Goal: Information Seeking & Learning: Understand process/instructions

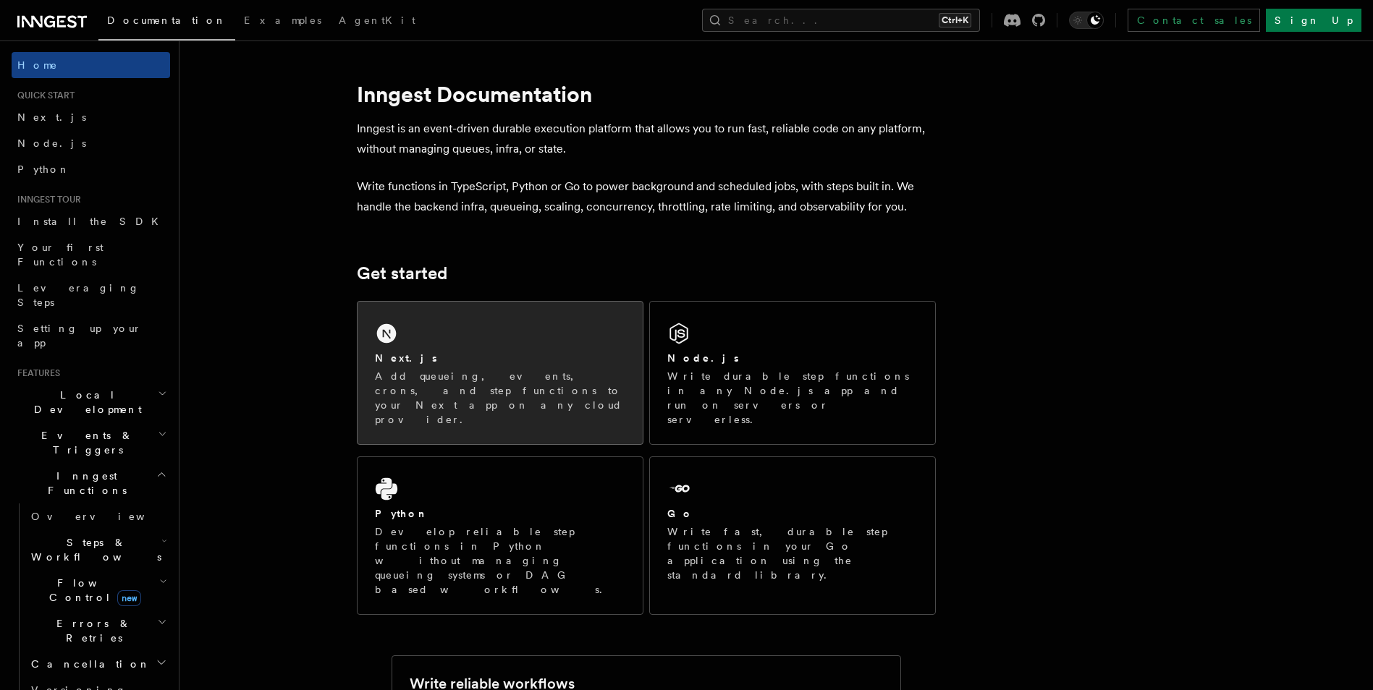
click at [442, 356] on div "Next.js" at bounding box center [500, 358] width 250 height 15
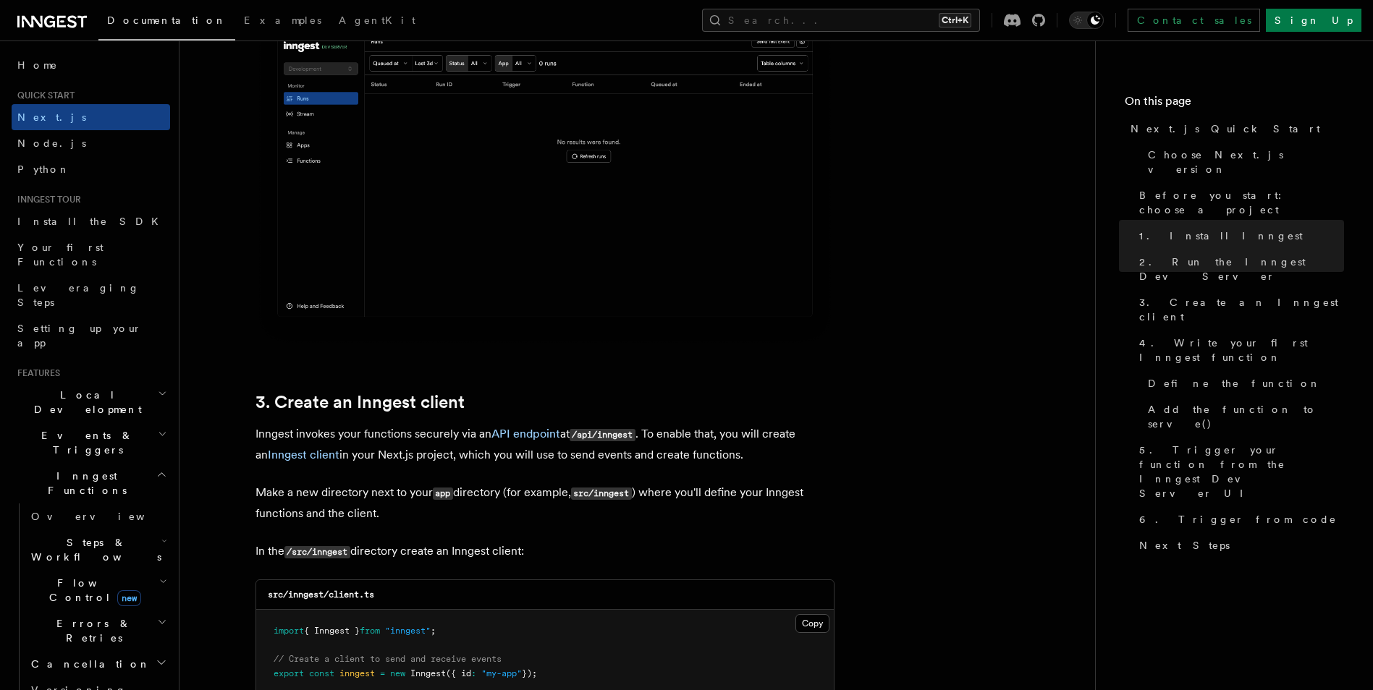
scroll to position [1520, 0]
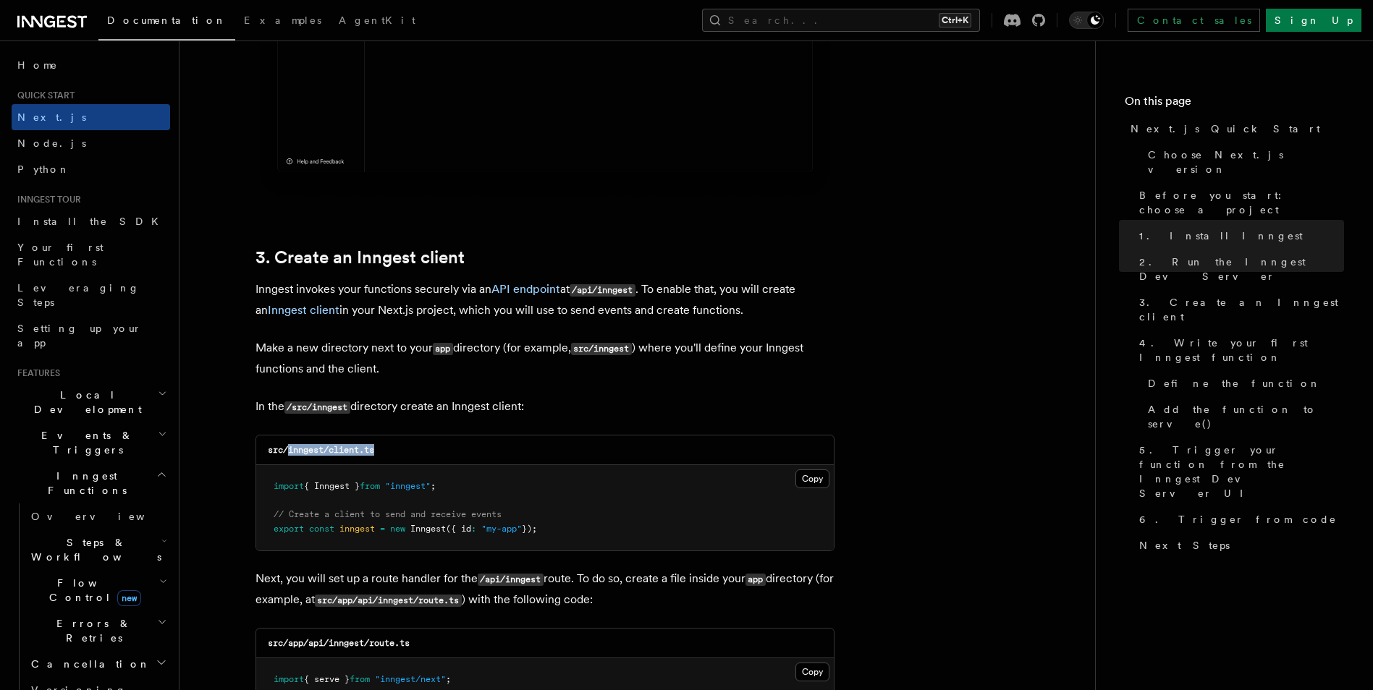
drag, startPoint x: 287, startPoint y: 449, endPoint x: 398, endPoint y: 449, distance: 110.7
click at [398, 449] on div "src/inngest/client.ts" at bounding box center [545, 451] width 578 height 30
copy code "inngest/client.ts"
click at [808, 476] on button "Copy Copied" at bounding box center [812, 479] width 34 height 19
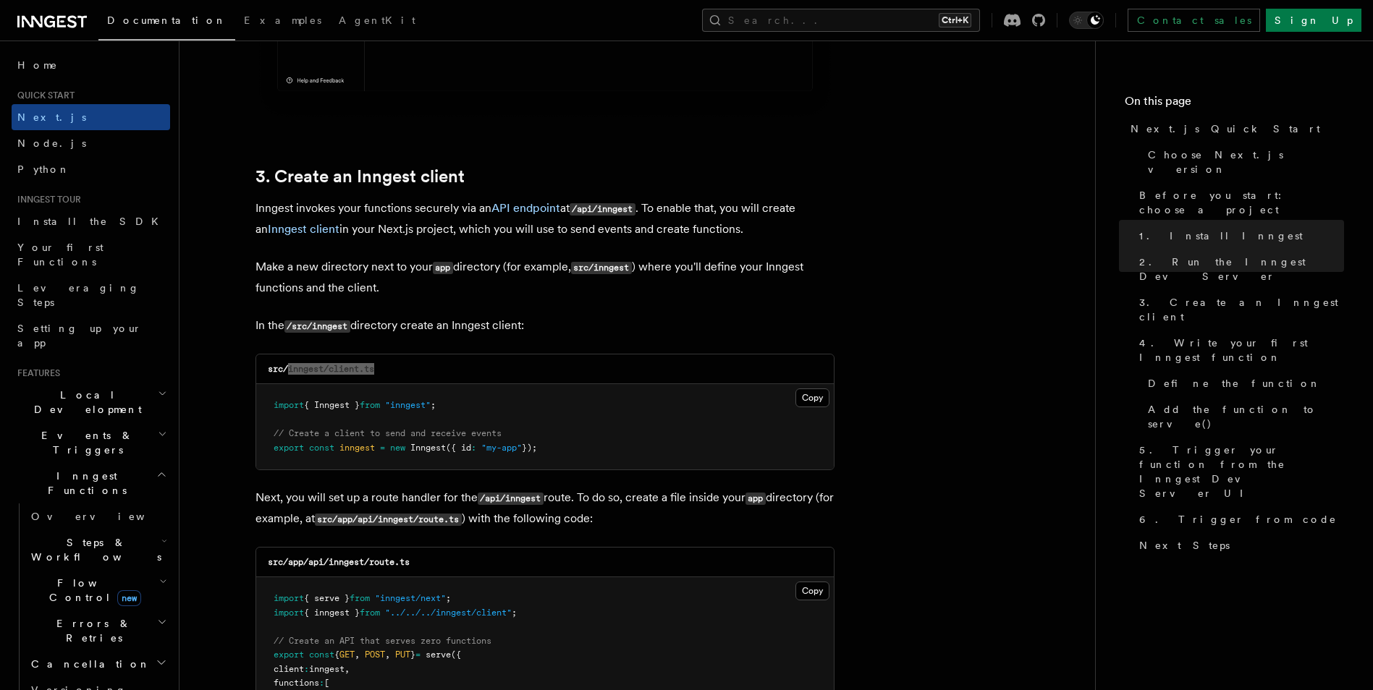
scroll to position [1882, 0]
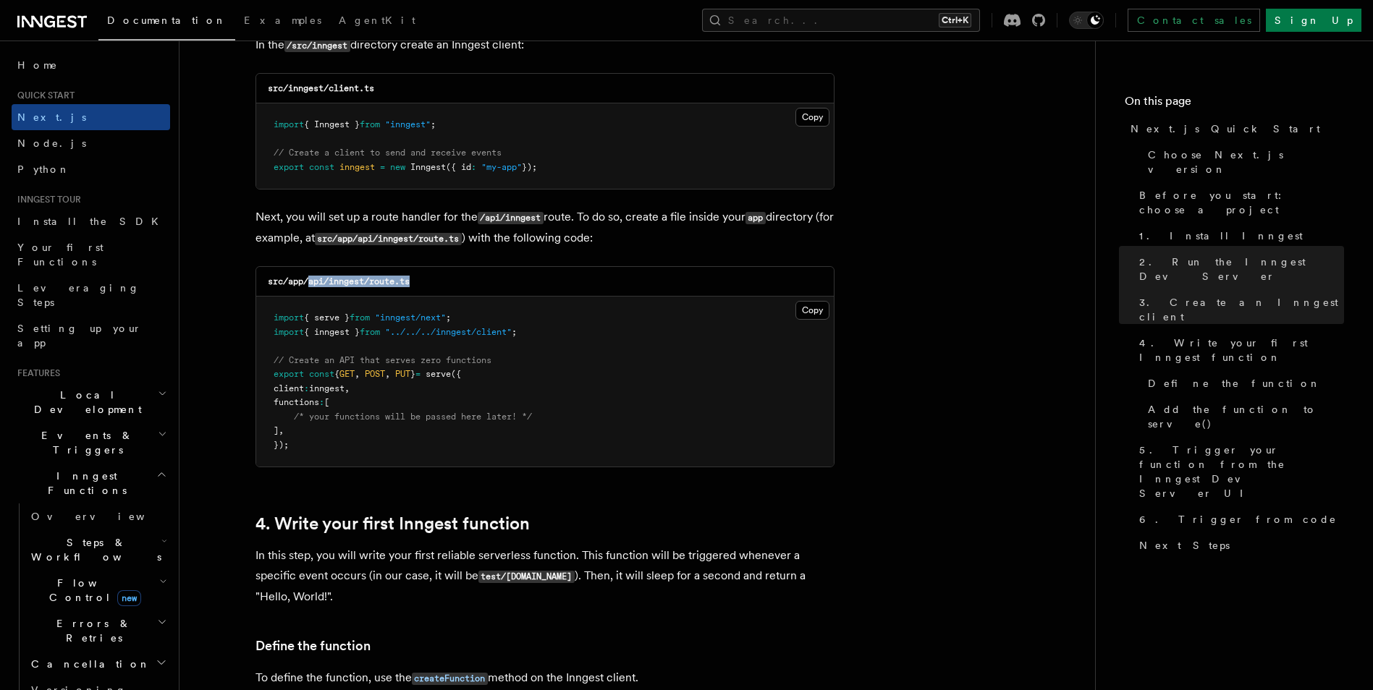
drag, startPoint x: 309, startPoint y: 283, endPoint x: 464, endPoint y: 288, distance: 155.0
click at [464, 288] on div "src/app/api/inngest/route.ts" at bounding box center [545, 282] width 578 height 30
copy code "api/inngest/route.ts"
click at [824, 315] on button "Copy Copied" at bounding box center [812, 310] width 34 height 19
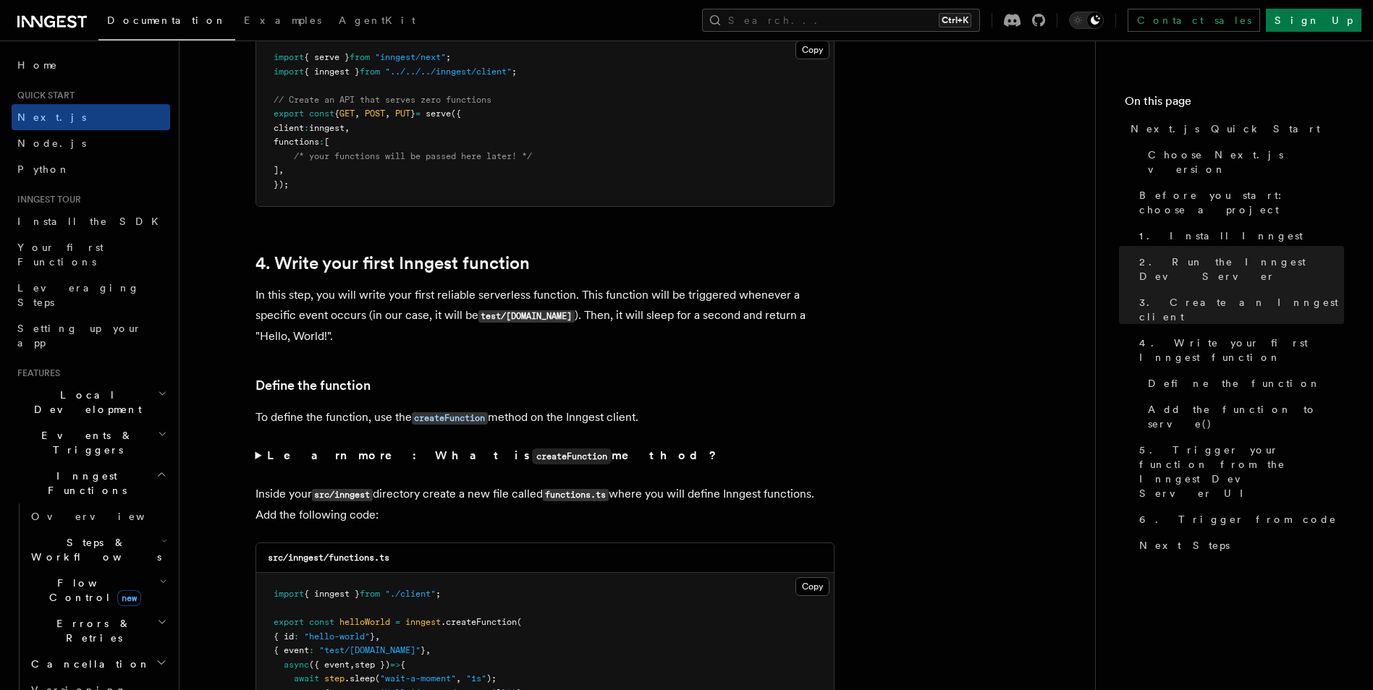
scroll to position [2171, 0]
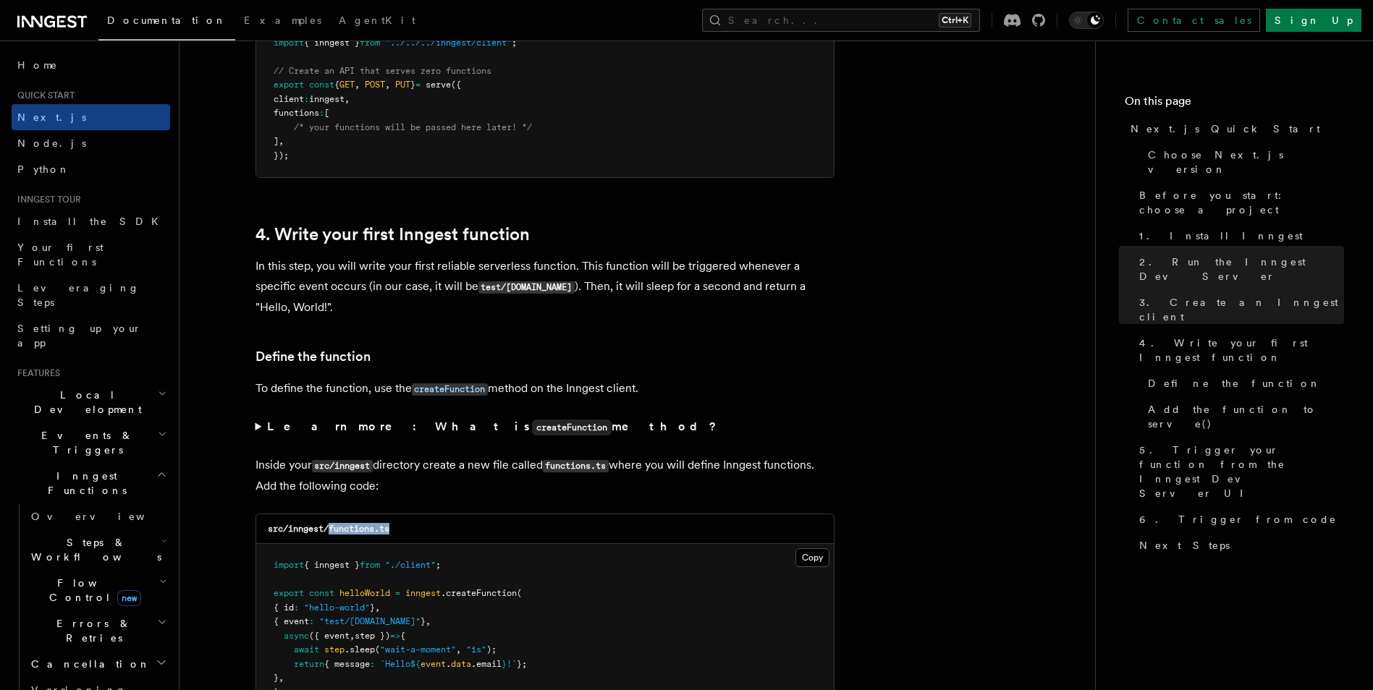
drag, startPoint x: 330, startPoint y: 531, endPoint x: 404, endPoint y: 532, distance: 73.8
click at [404, 532] on div "src/inngest/functions.ts" at bounding box center [545, 530] width 578 height 30
copy code "functions.ts"
click at [811, 567] on button "Copy Copied" at bounding box center [812, 558] width 34 height 19
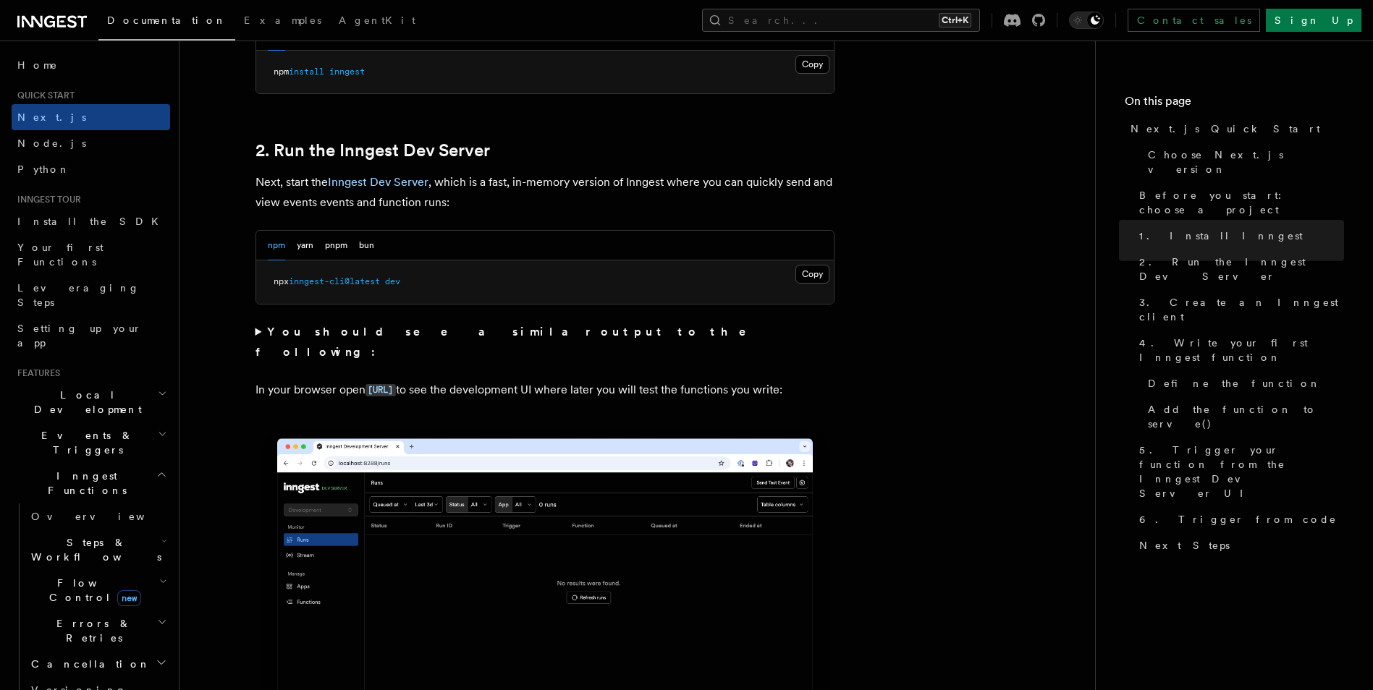
scroll to position [796, 0]
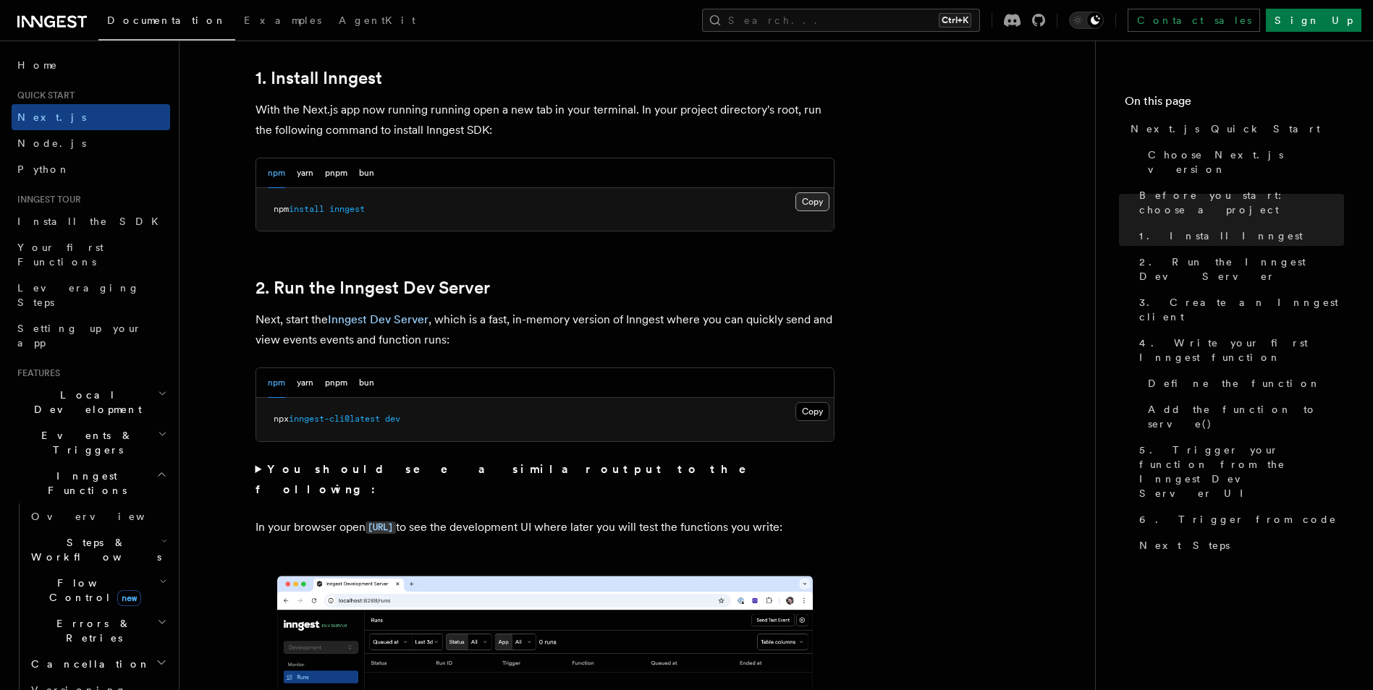
click at [803, 200] on button "Copy Copied" at bounding box center [812, 202] width 34 height 19
click at [809, 406] on button "Copy Copied" at bounding box center [812, 411] width 34 height 19
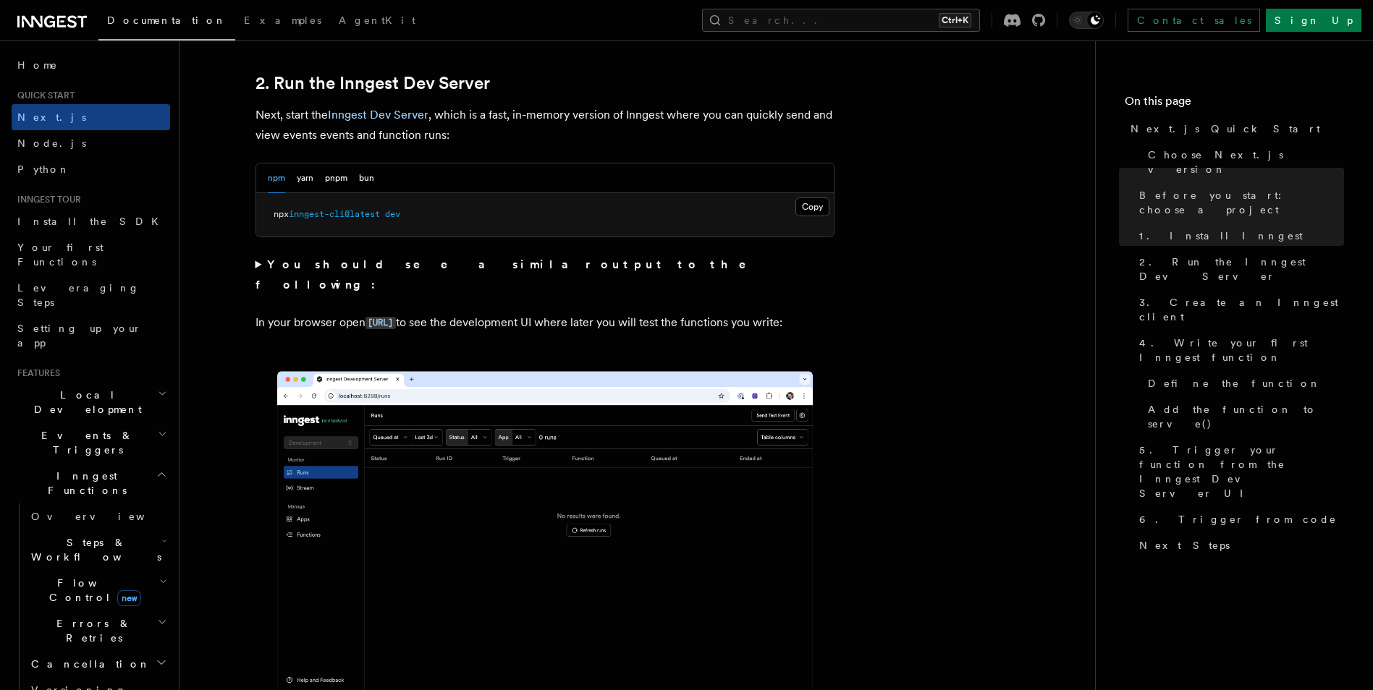
scroll to position [1086, 0]
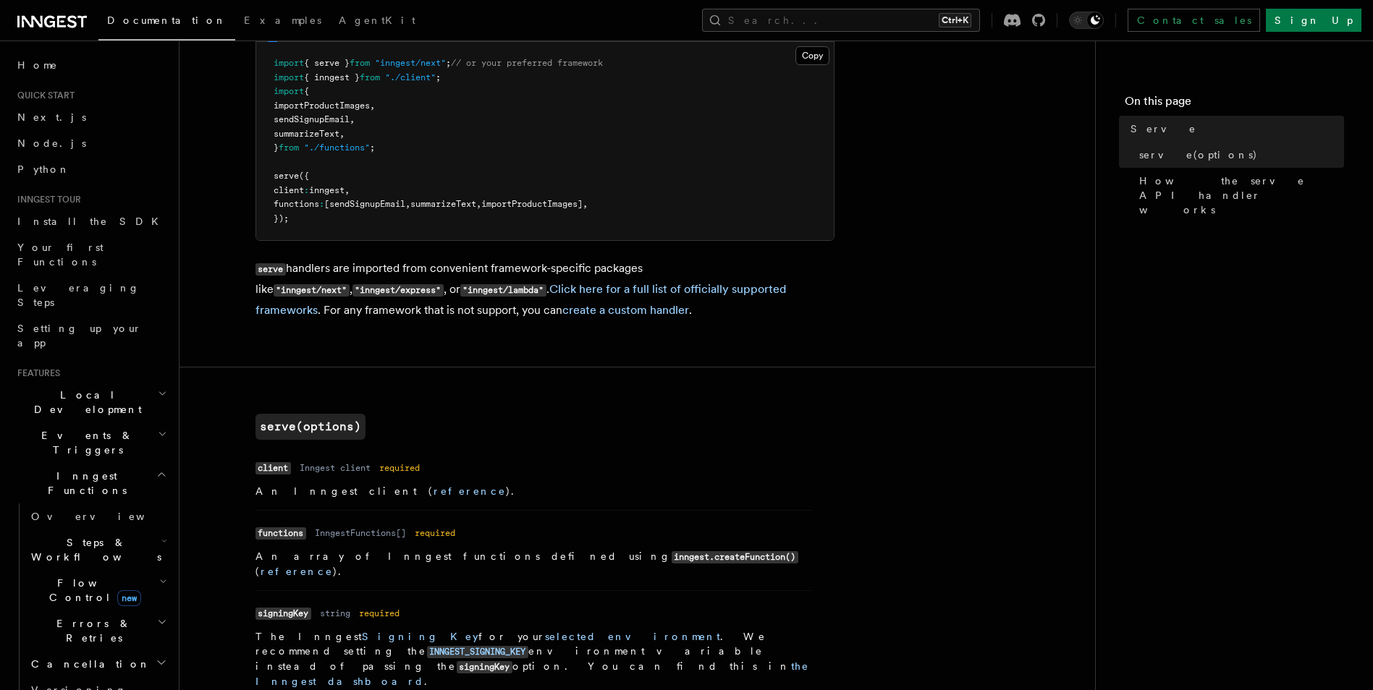
scroll to position [217, 0]
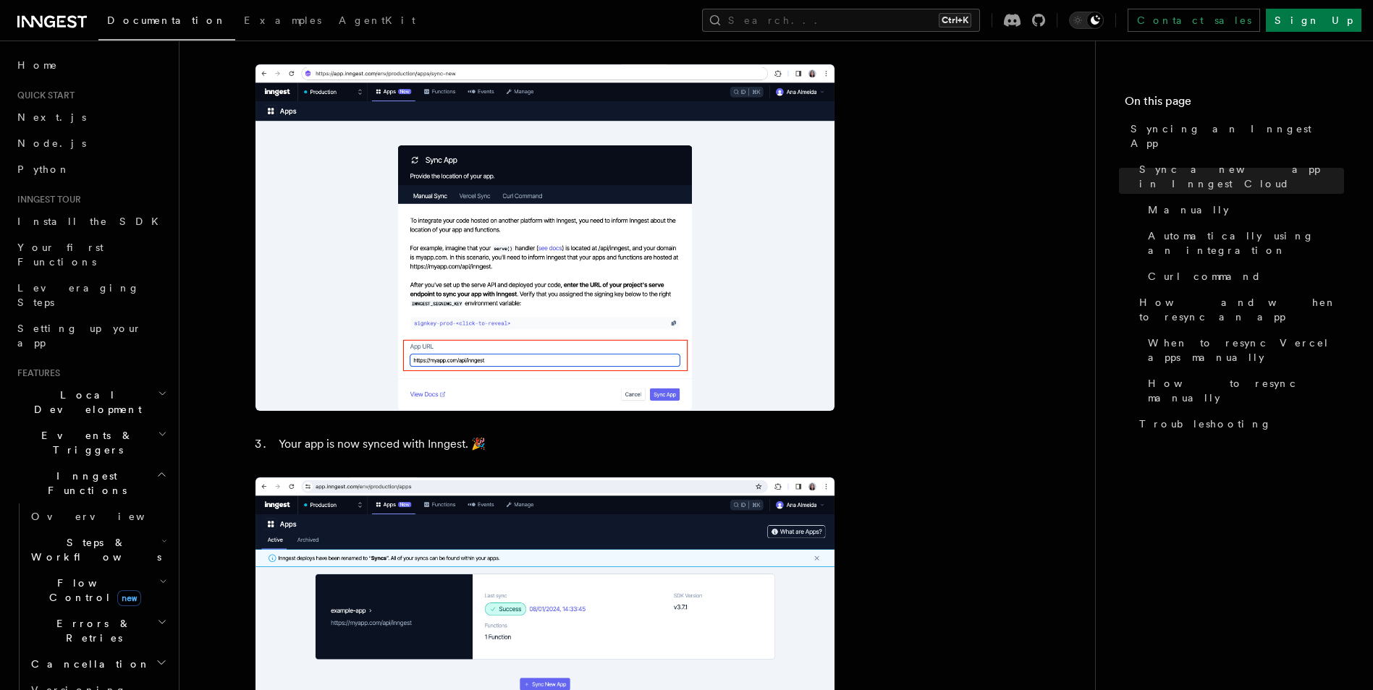
scroll to position [1303, 0]
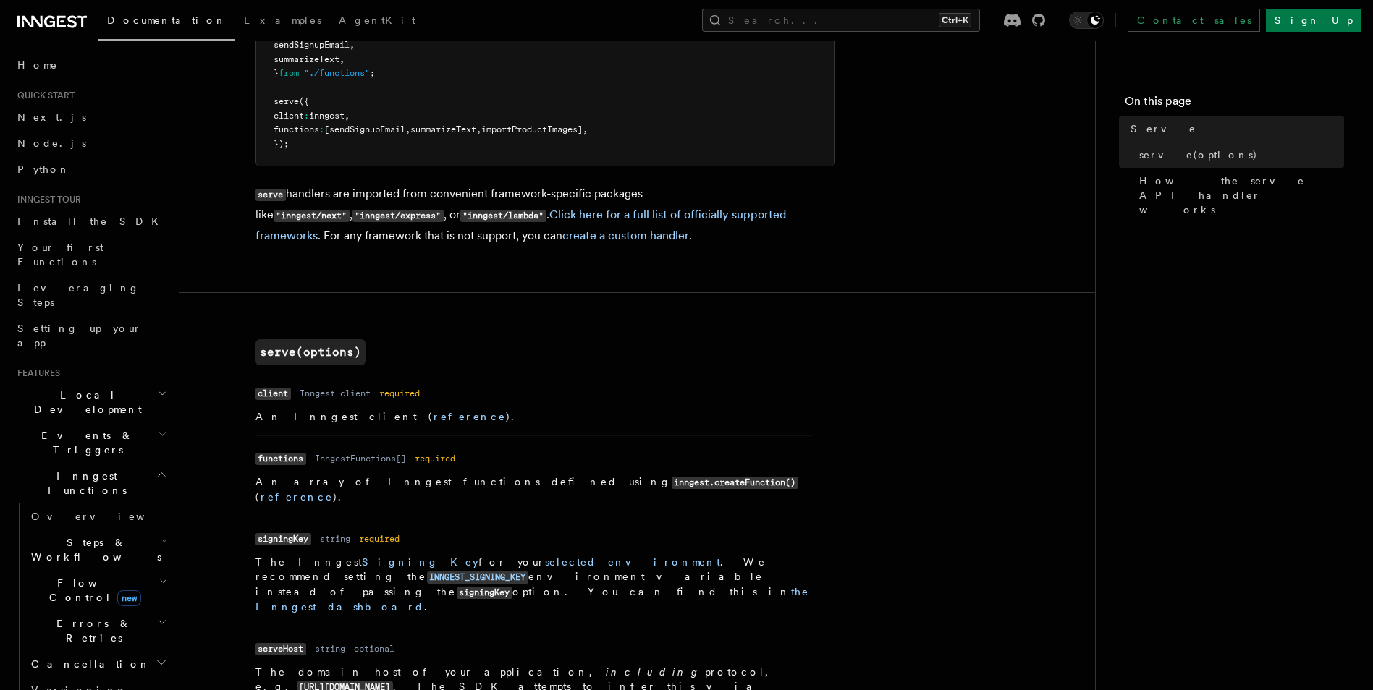
scroll to position [289, 0]
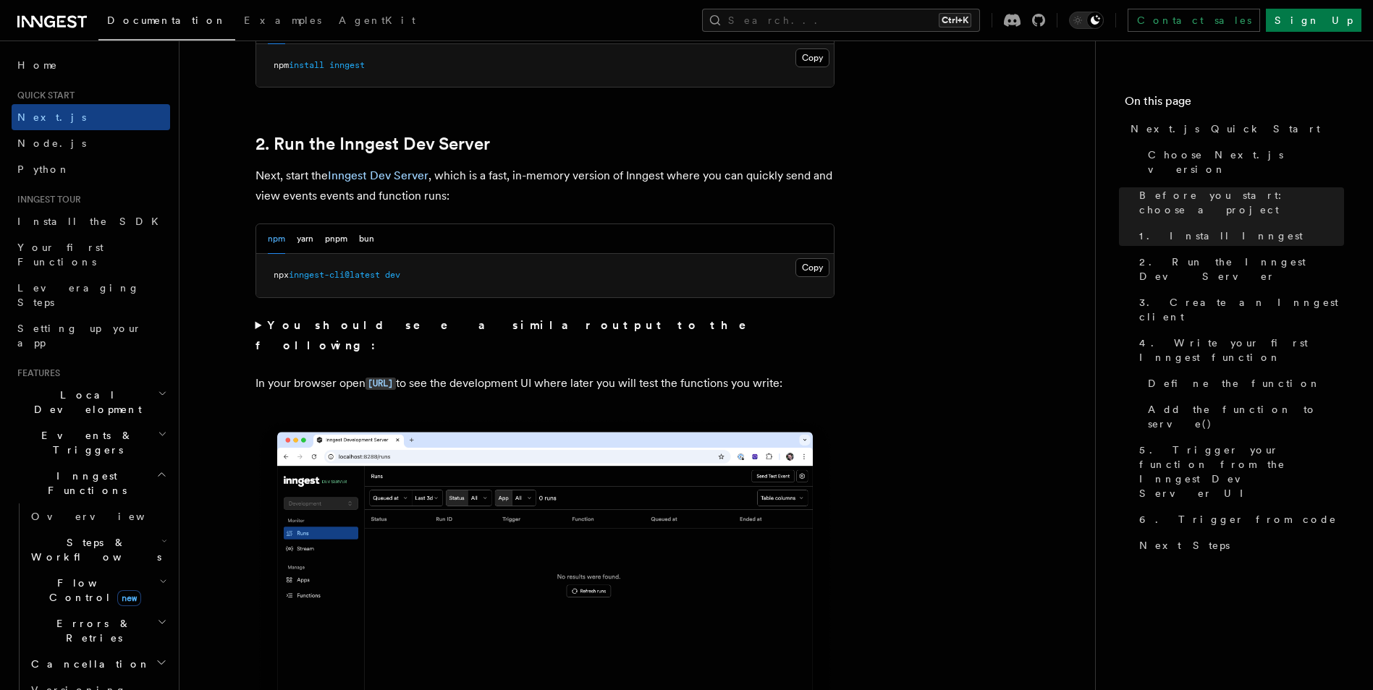
scroll to position [941, 0]
click at [818, 263] on button "Copy Copied" at bounding box center [812, 267] width 34 height 19
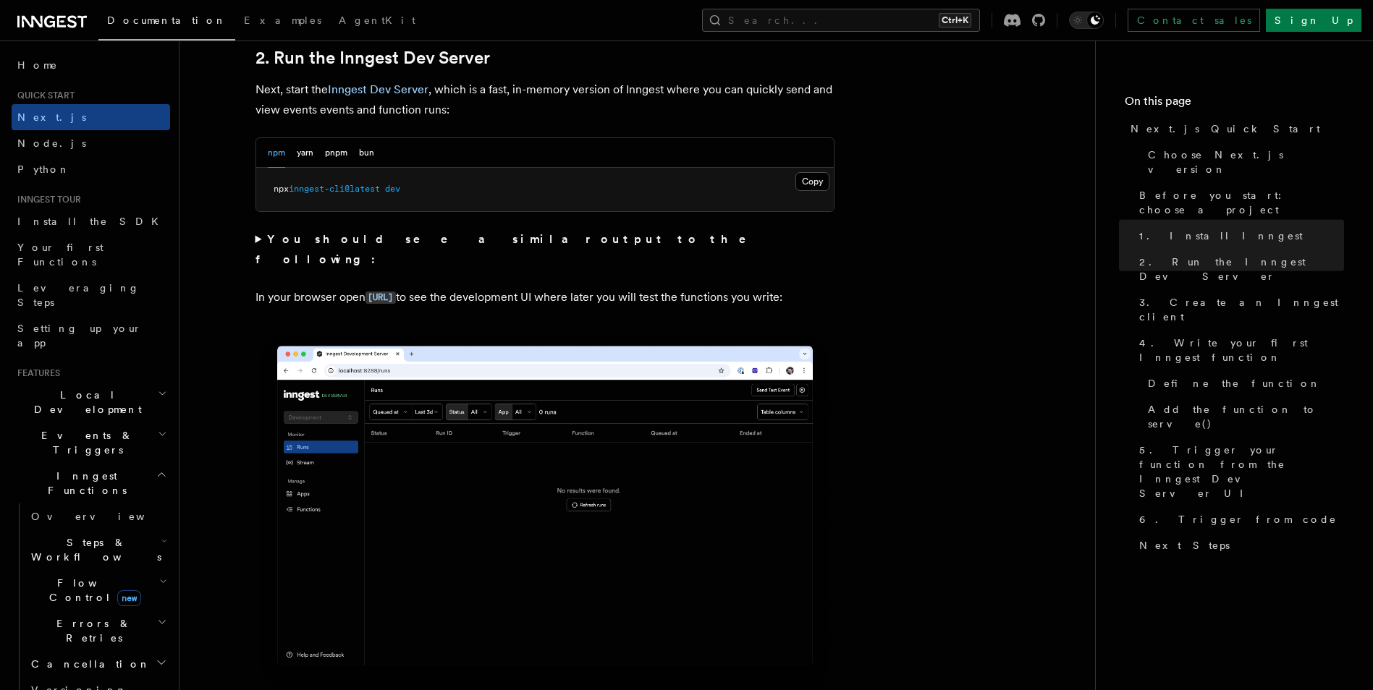
scroll to position [868, 0]
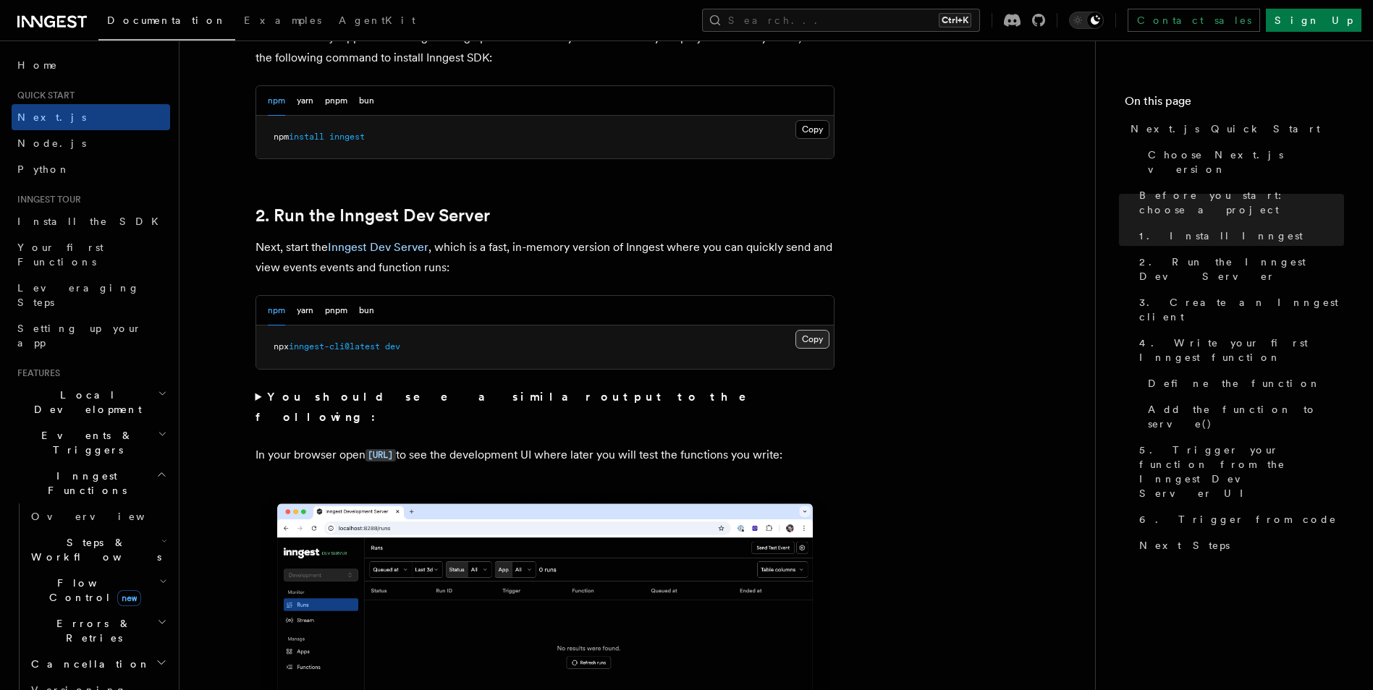
click at [813, 337] on button "Copy Copied" at bounding box center [812, 339] width 34 height 19
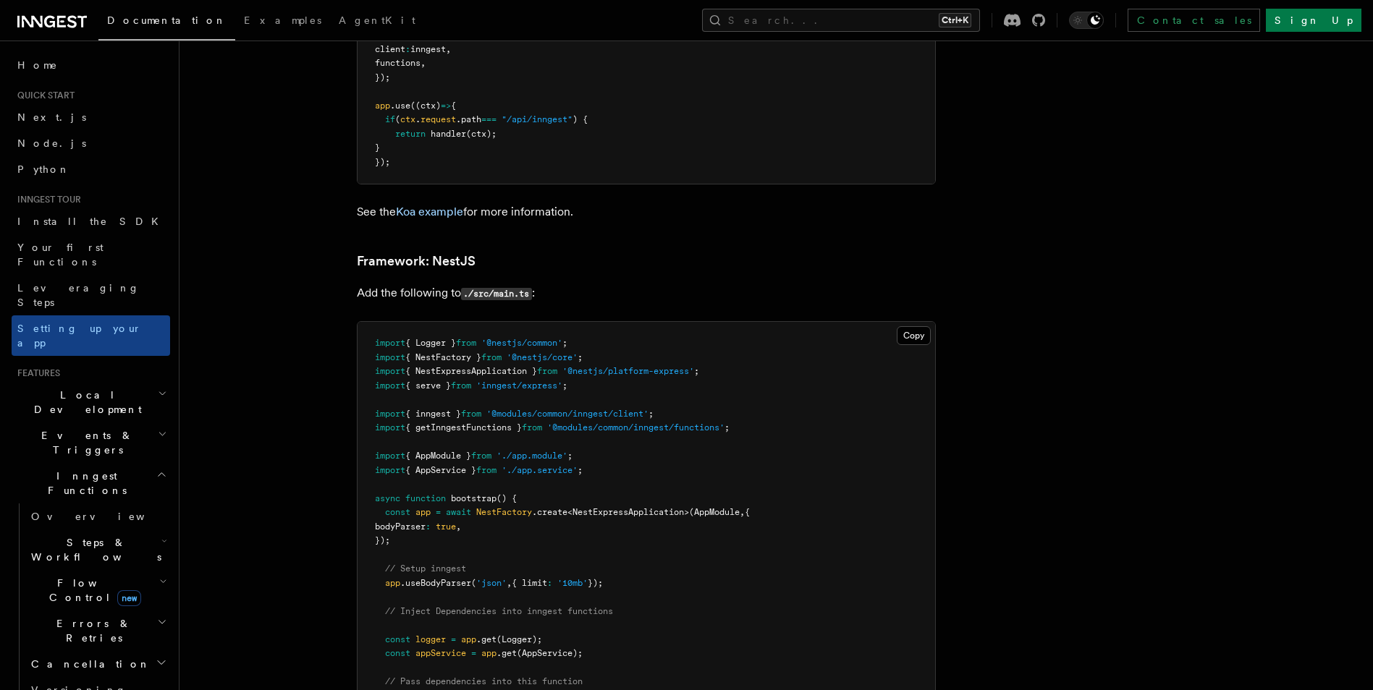
scroll to position [7924, 0]
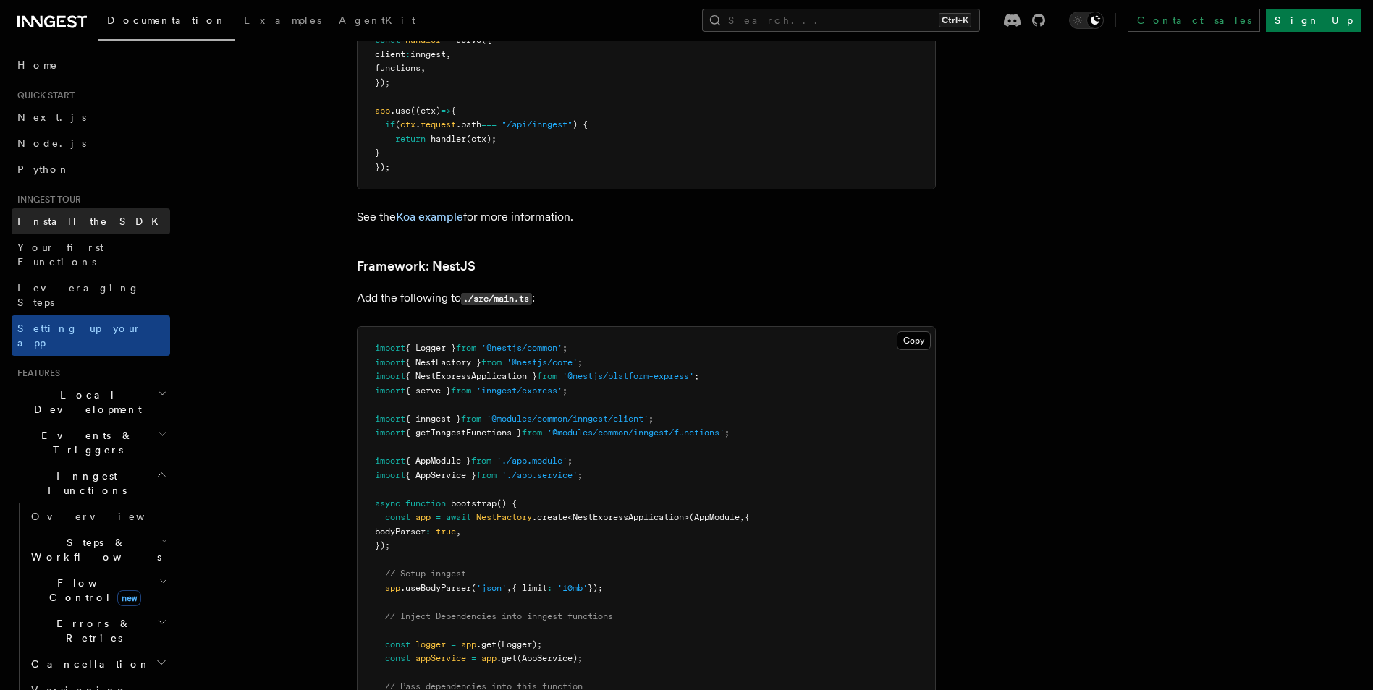
click at [88, 220] on link "Install the SDK" at bounding box center [91, 221] width 158 height 26
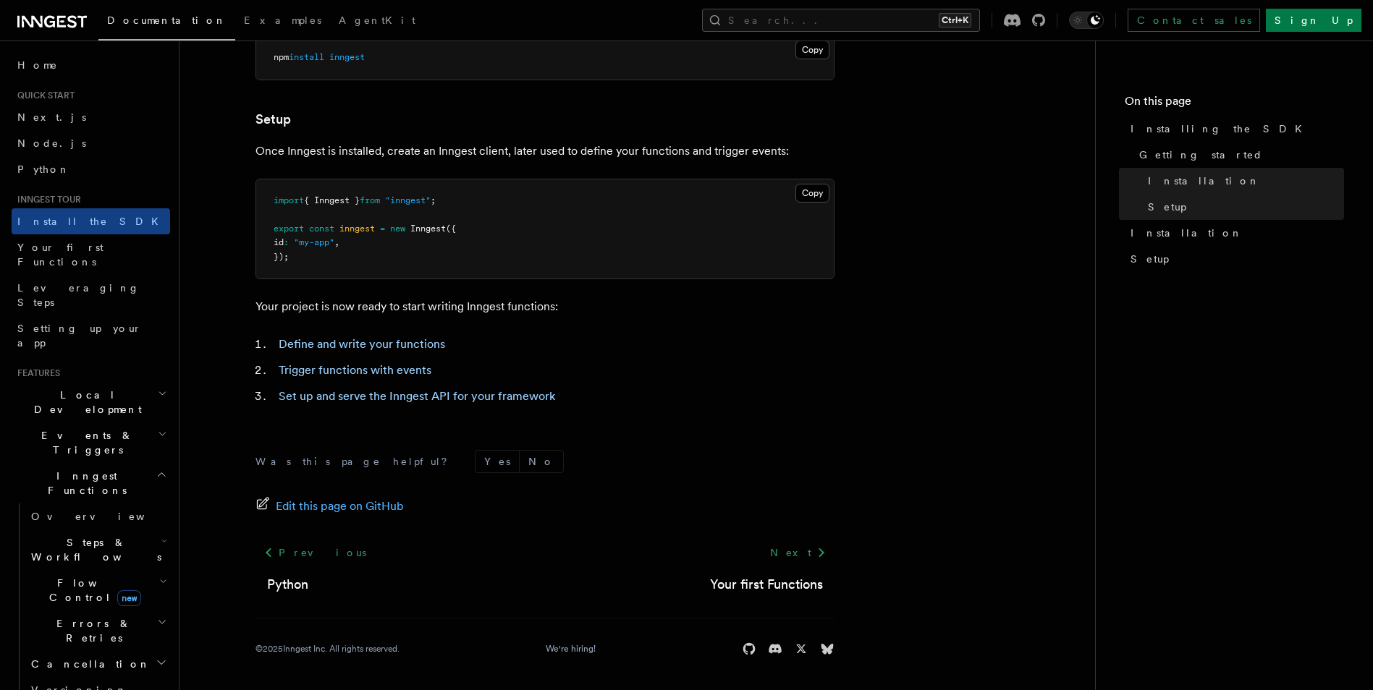
scroll to position [513, 0]
click at [85, 106] on link "Next.js" at bounding box center [91, 117] width 158 height 26
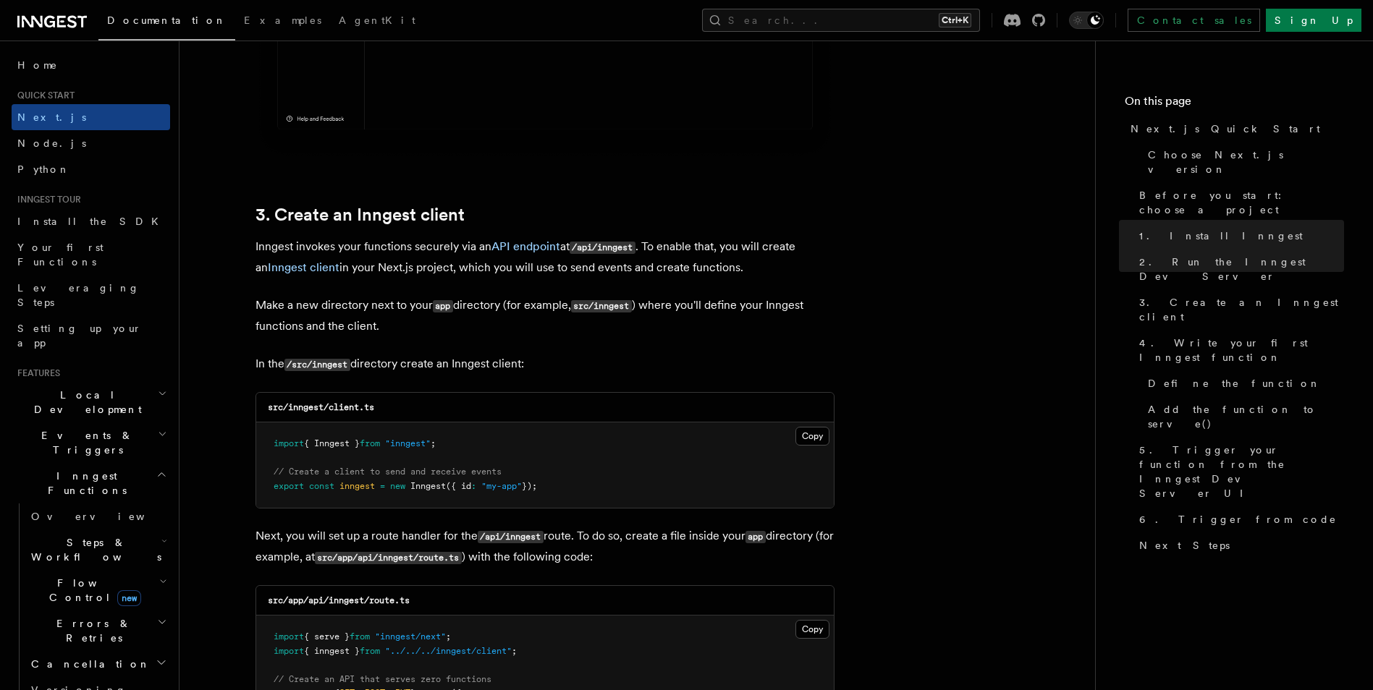
scroll to position [1592, 0]
